Goal: Task Accomplishment & Management: Complete application form

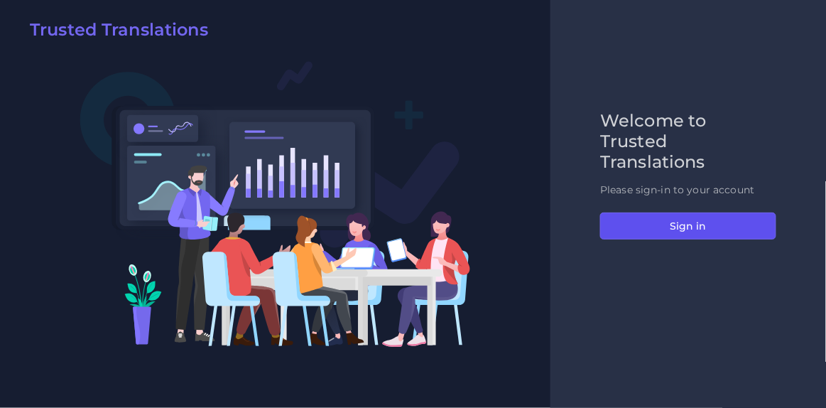
click at [691, 222] on button "Sign in" at bounding box center [688, 225] width 176 height 27
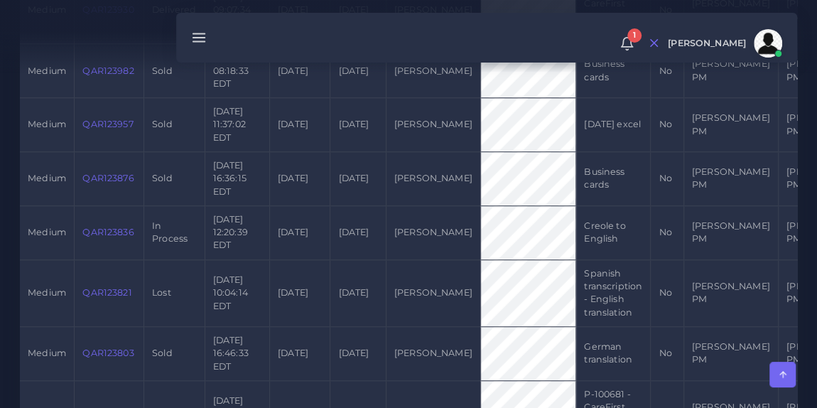
scroll to position [859, 0]
click at [105, 237] on link "QAR123836" at bounding box center [107, 231] width 51 height 11
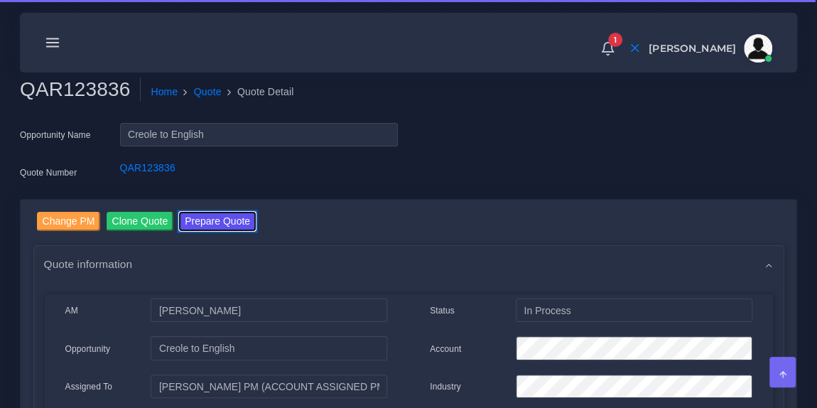
click at [224, 219] on button "Prepare Quote" at bounding box center [217, 221] width 77 height 19
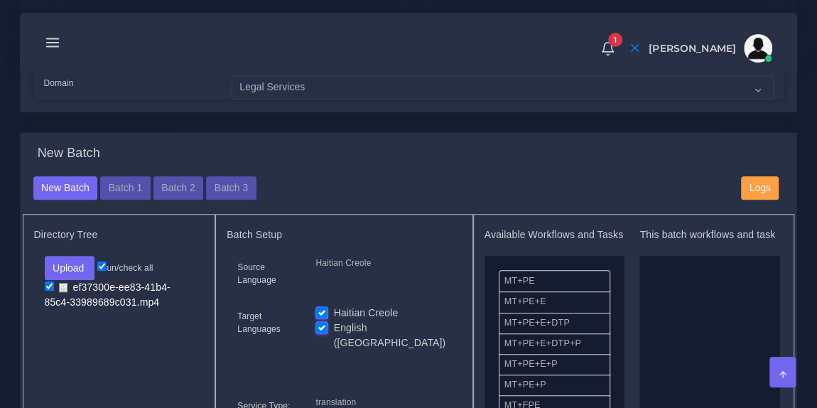
scroll to position [441, 0]
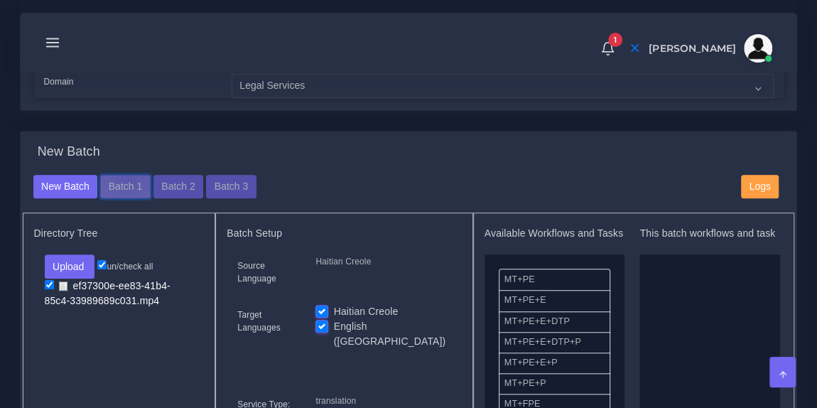
click at [126, 186] on button "Batch 1" at bounding box center [125, 187] width 50 height 24
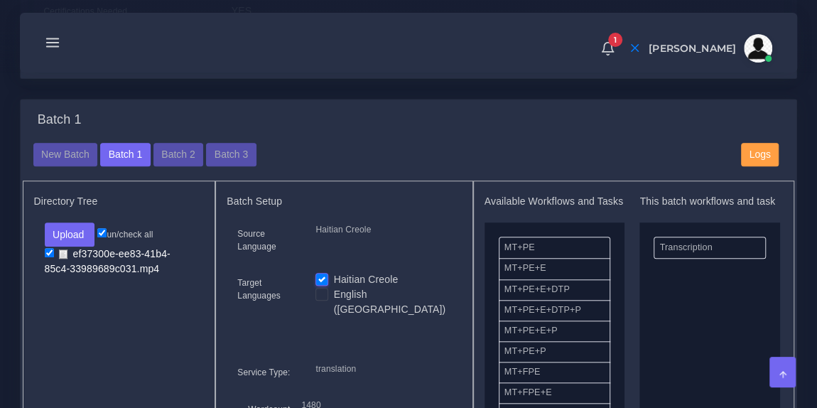
scroll to position [472, 0]
click at [177, 164] on button "Batch 2" at bounding box center [178, 155] width 50 height 24
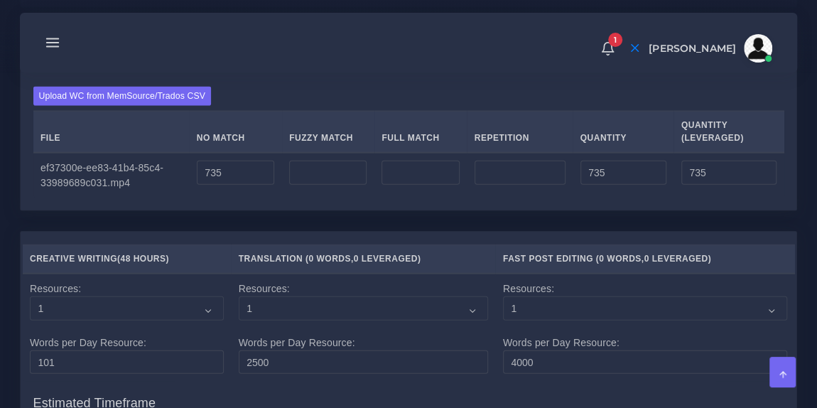
scroll to position [1529, 0]
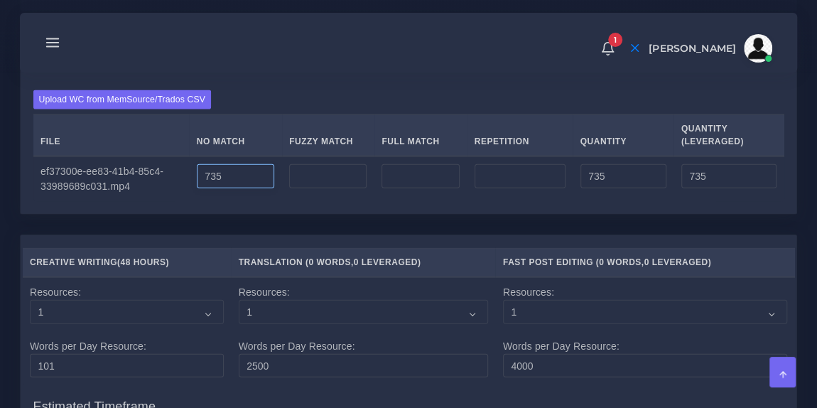
click at [207, 188] on input "735" at bounding box center [235, 176] width 77 height 24
drag, startPoint x: 246, startPoint y: 227, endPoint x: 185, endPoint y: 227, distance: 60.4
click at [185, 202] on tr "ef37300e-ee83-41b4-85c4-33989689c031.mp4 735 735 735" at bounding box center [408, 178] width 751 height 45
type input "5000"
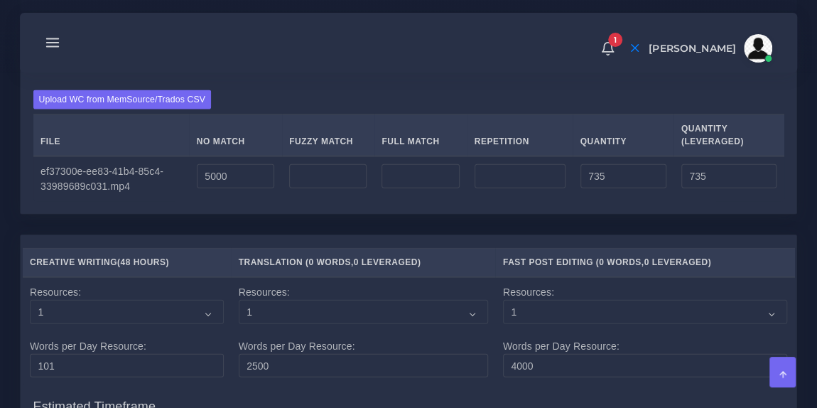
type input "5000"
click at [325, 129] on div "Upload WC from MemSource/Trados CSV File No Match Fuzzy Match Full Match Repeti…" at bounding box center [409, 145] width 776 height 136
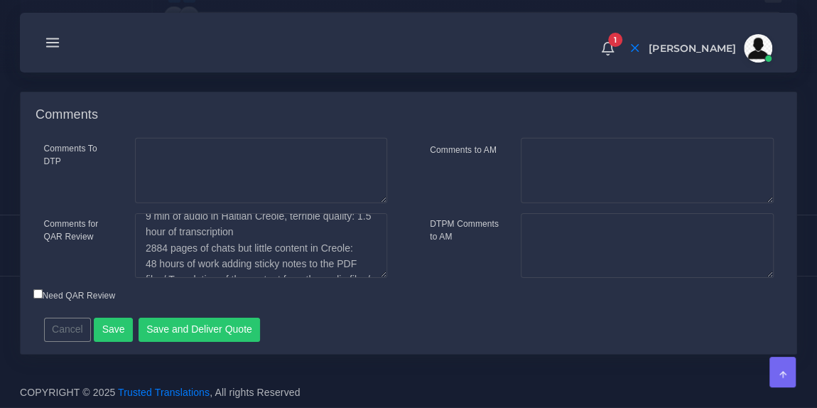
scroll to position [2193, 0]
click at [113, 324] on button "Save" at bounding box center [113, 330] width 39 height 24
click at [547, 148] on textarea "Comments to AM" at bounding box center [647, 170] width 252 height 65
type input "735"
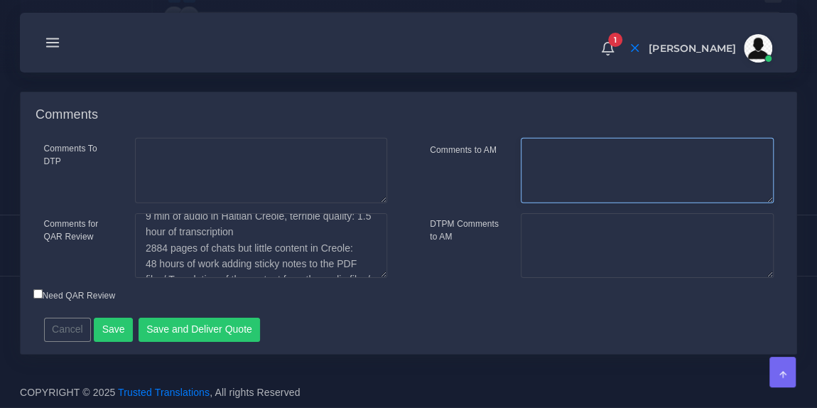
type input "735"
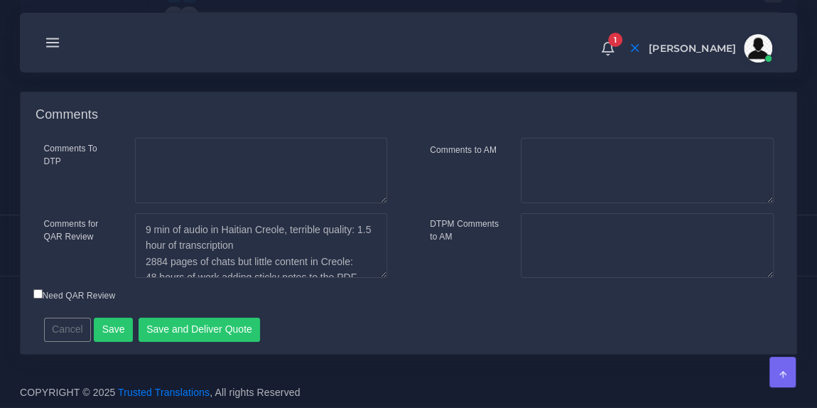
scroll to position [2233, 0]
click at [543, 148] on textarea "Comments to AM" at bounding box center [647, 170] width 252 height 65
click at [531, 154] on textarea "1480 estimated words from transcriptions" at bounding box center [647, 170] width 252 height 65
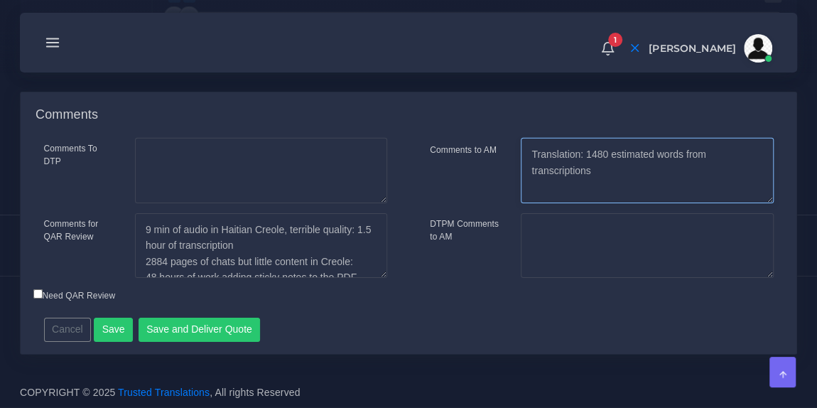
click at [605, 174] on textarea "Translation: 1480 estimated words from transcriptions" at bounding box center [647, 170] width 252 height 65
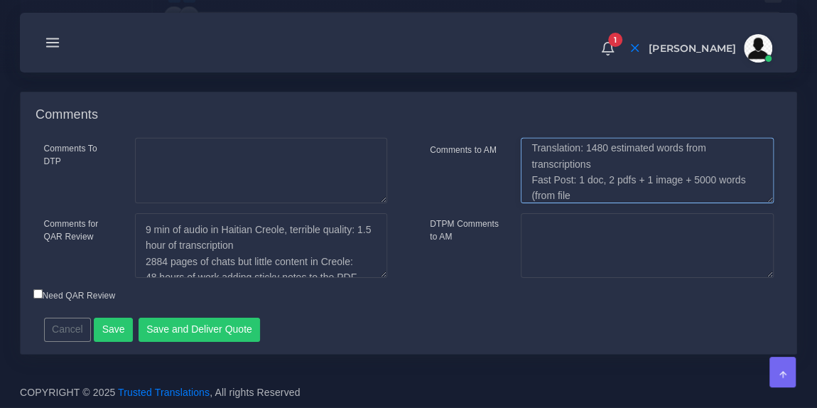
paste textarea "Chat bw Sanon 0034 and Ashkard 3460 (Second - last 6 pages)"
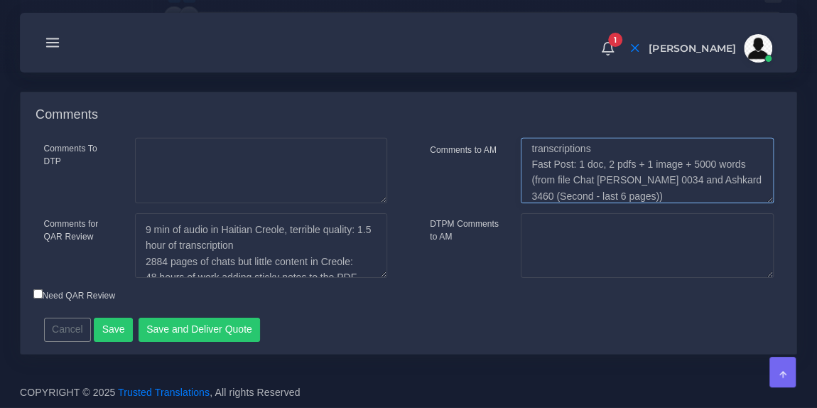
click at [694, 168] on textarea "Translation: 1480 estimated words from transcriptions Fast Post: 1 doc, 2 pdfs …" at bounding box center [647, 170] width 252 height 65
click at [651, 193] on textarea "Translation: 1480 estimated words from transcriptions Fast Post: 1 doc, 2 pdfs …" at bounding box center [647, 170] width 252 height 65
type textarea "Translation: 1480 estimated words from transcriptions Fast Post: 1 doc, 2 pdfs …"
click at [99, 326] on button "Save" at bounding box center [113, 330] width 39 height 24
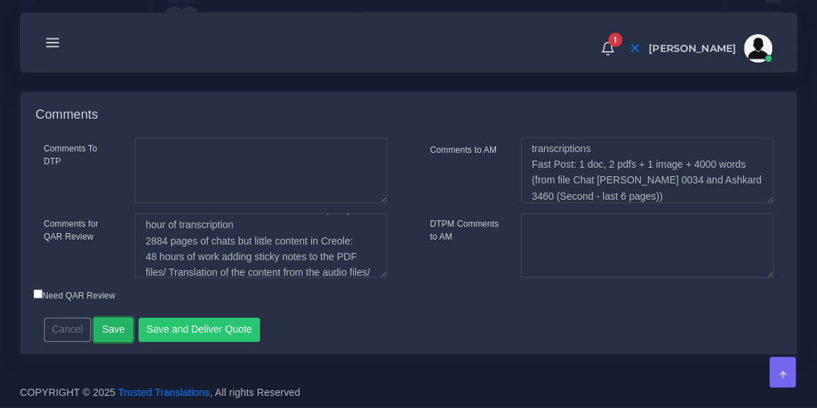
scroll to position [21, 0]
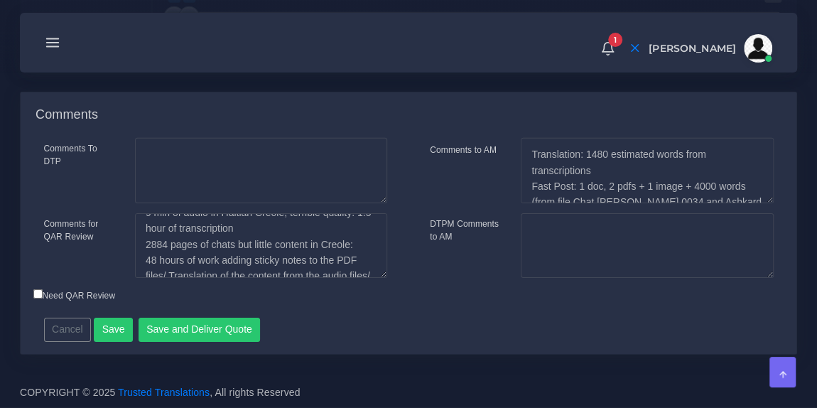
scroll to position [18, 0]
click at [234, 244] on textarea "9 min of audio in Haitian Creole, terrible quality: 1.5 hour of transcription 2…" at bounding box center [261, 245] width 252 height 65
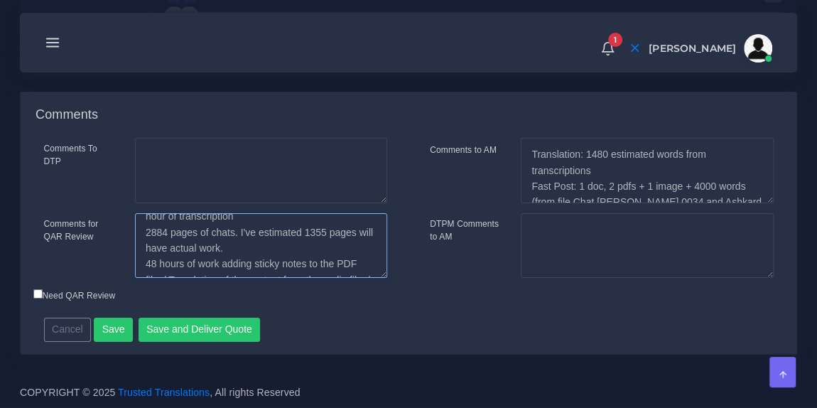
scroll to position [31, 0]
type textarea "9 min of audio in Haitian Creole, terrible quality: 1.5 hour of transcription 2…"
drag, startPoint x: 168, startPoint y: 231, endPoint x: 146, endPoint y: 231, distance: 22.0
click at [146, 231] on textarea "9 min of audio in Haitian Creole, terrible quality: 1.5 hour of transcription 2…" at bounding box center [261, 245] width 252 height 65
drag, startPoint x: 300, startPoint y: 229, endPoint x: 321, endPoint y: 229, distance: 20.6
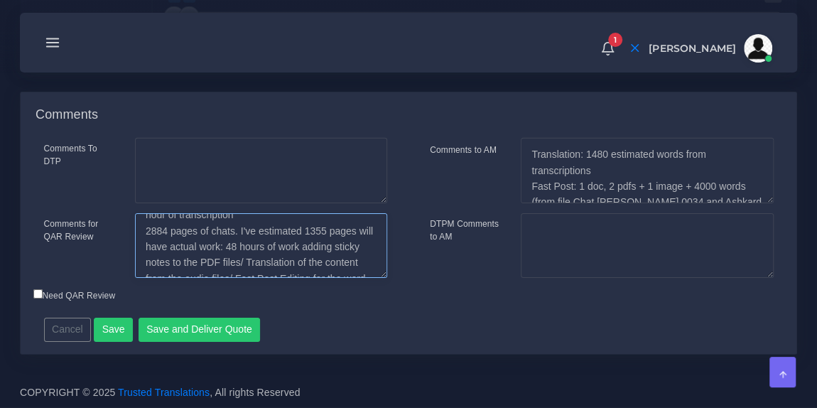
click at [321, 229] on textarea "9 min of audio in Haitian Creole, terrible quality: 1.5 hour of transcription 2…" at bounding box center [261, 245] width 252 height 65
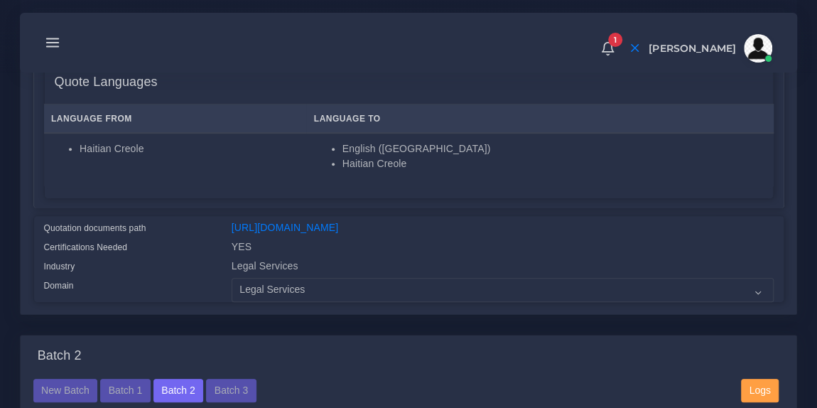
scroll to position [297, 0]
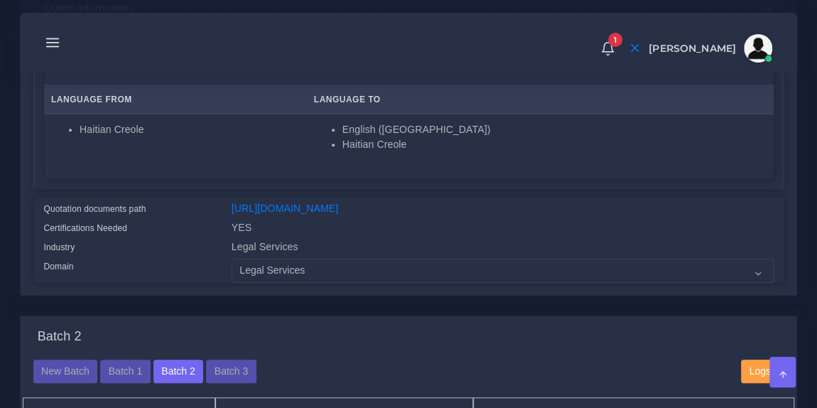
drag, startPoint x: 695, startPoint y: 219, endPoint x: 232, endPoint y: 207, distance: 464.0
click at [232, 207] on div "[URL][DOMAIN_NAME]" at bounding box center [502, 210] width 563 height 19
